Goal: Find specific page/section

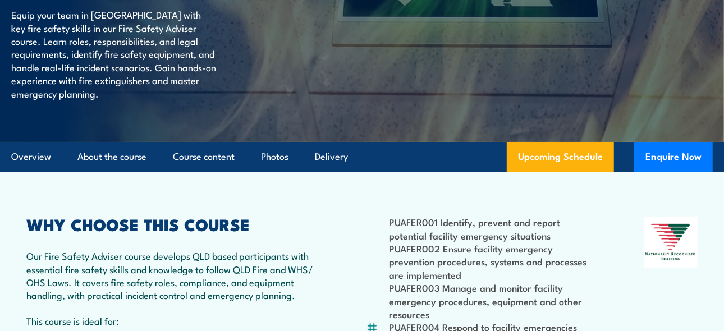
scroll to position [168, 0]
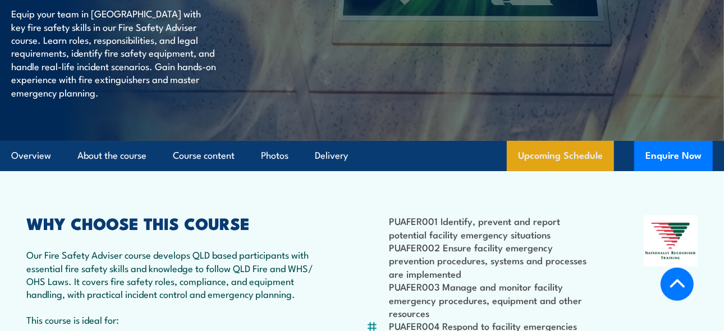
click at [566, 153] on link "Upcoming Schedule" at bounding box center [560, 156] width 107 height 30
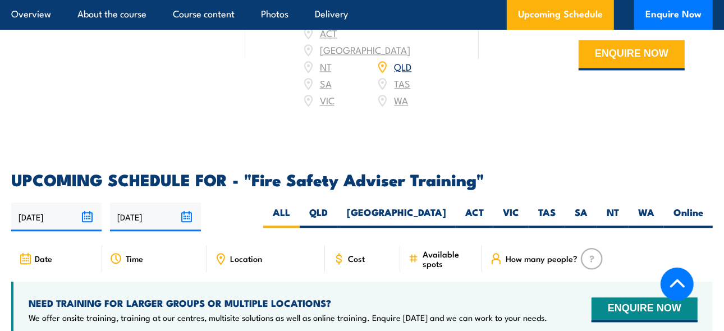
scroll to position [1753, 0]
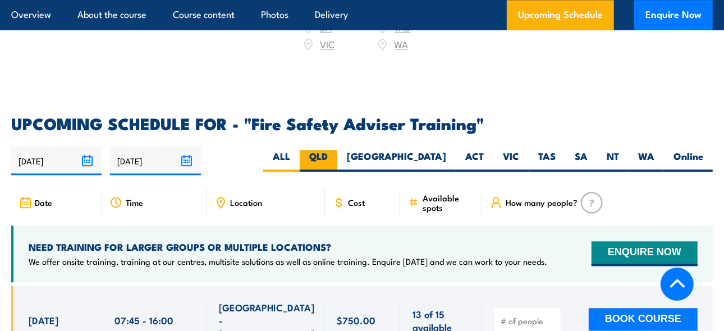
click at [337, 150] on label "QLD" at bounding box center [319, 161] width 38 height 22
click at [335, 150] on input "QLD" at bounding box center [331, 153] width 7 height 7
radio input "true"
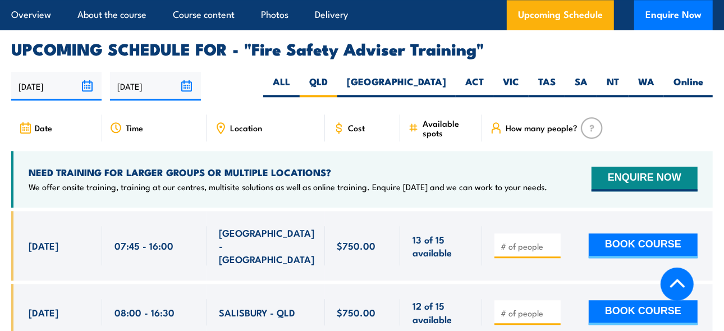
scroll to position [1851, 0]
